Goal: Transaction & Acquisition: Purchase product/service

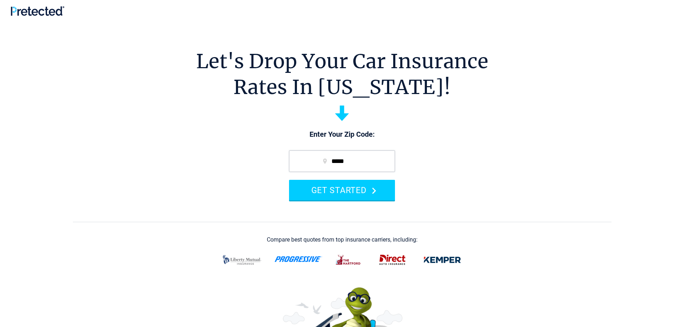
type input "*****"
click at [289, 180] on button "GET STARTED" at bounding box center [342, 190] width 106 height 20
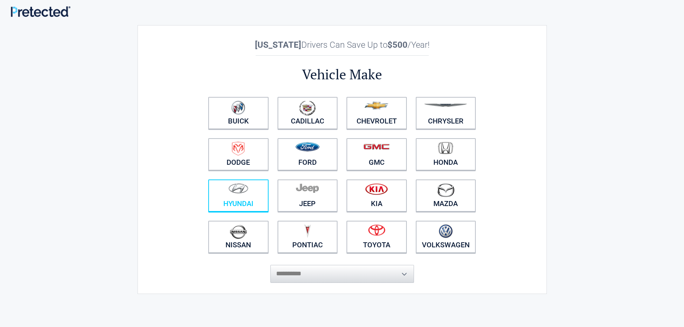
click at [237, 201] on link "Hyundai" at bounding box center [238, 195] width 60 height 32
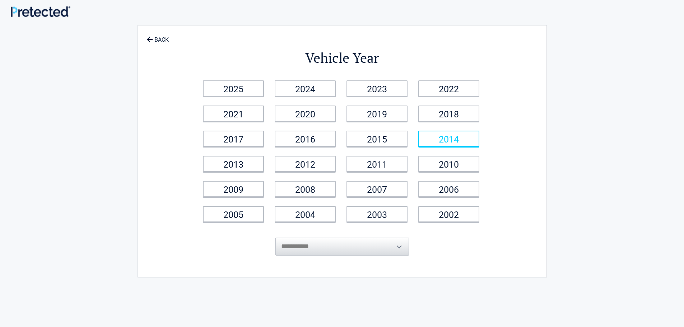
click at [436, 137] on link "2014" at bounding box center [448, 139] width 61 height 16
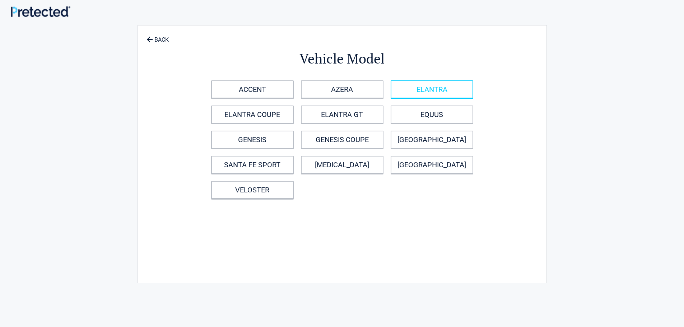
click at [455, 91] on link "ELANTRA" at bounding box center [431, 89] width 83 height 18
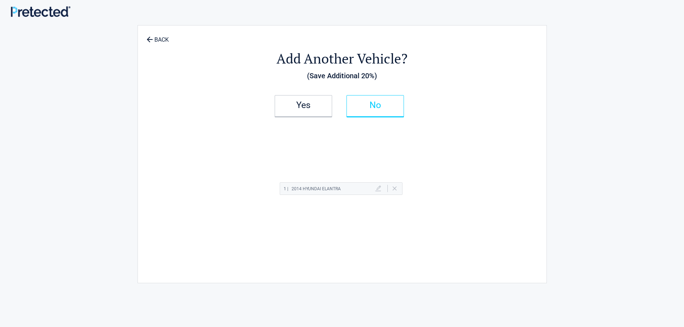
click at [399, 109] on link "No" at bounding box center [374, 106] width 57 height 22
